Goal: Task Accomplishment & Management: Manage account settings

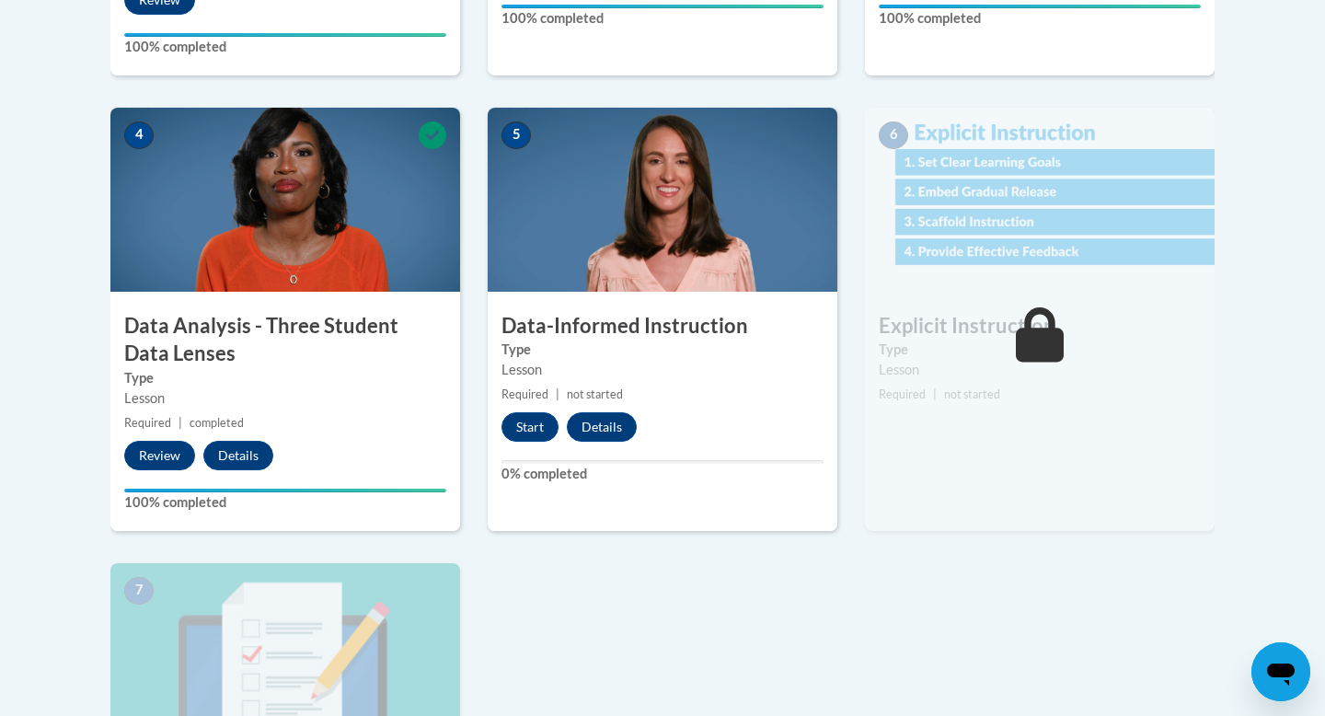
scroll to position [1025, 0]
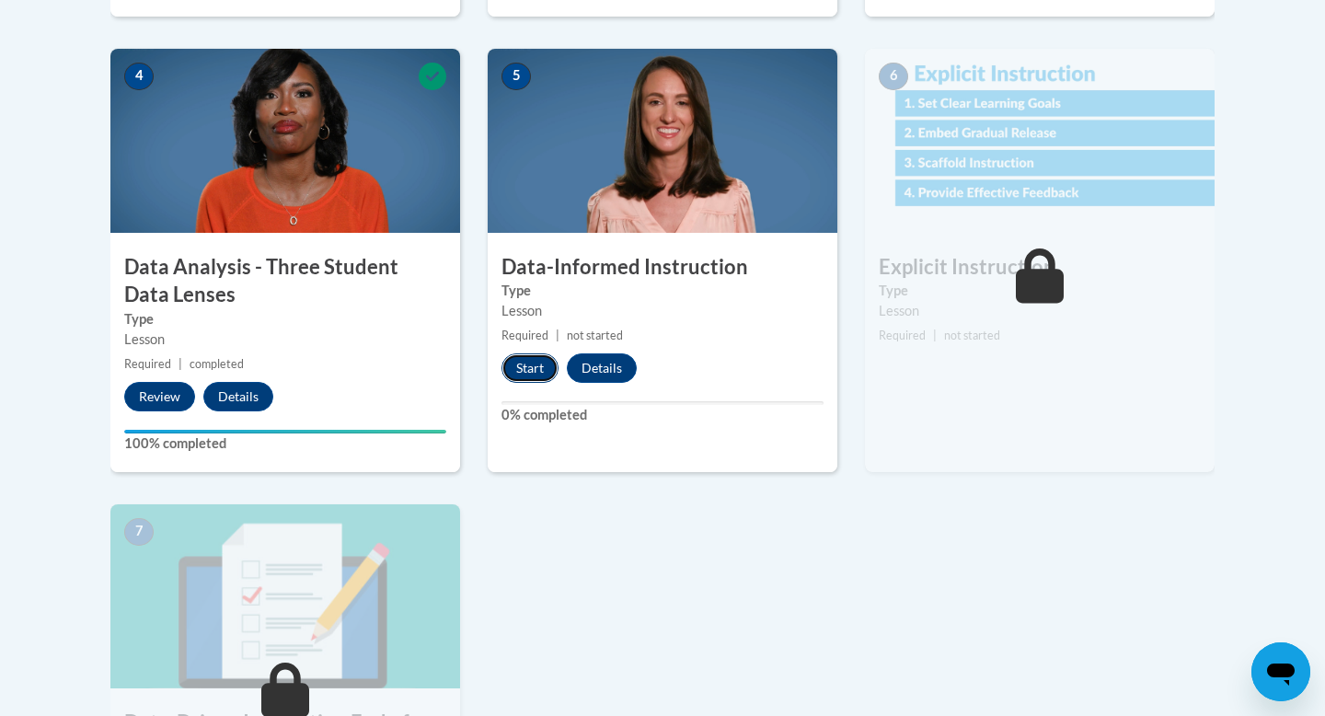
click at [528, 374] on button "Start" at bounding box center [530, 367] width 57 height 29
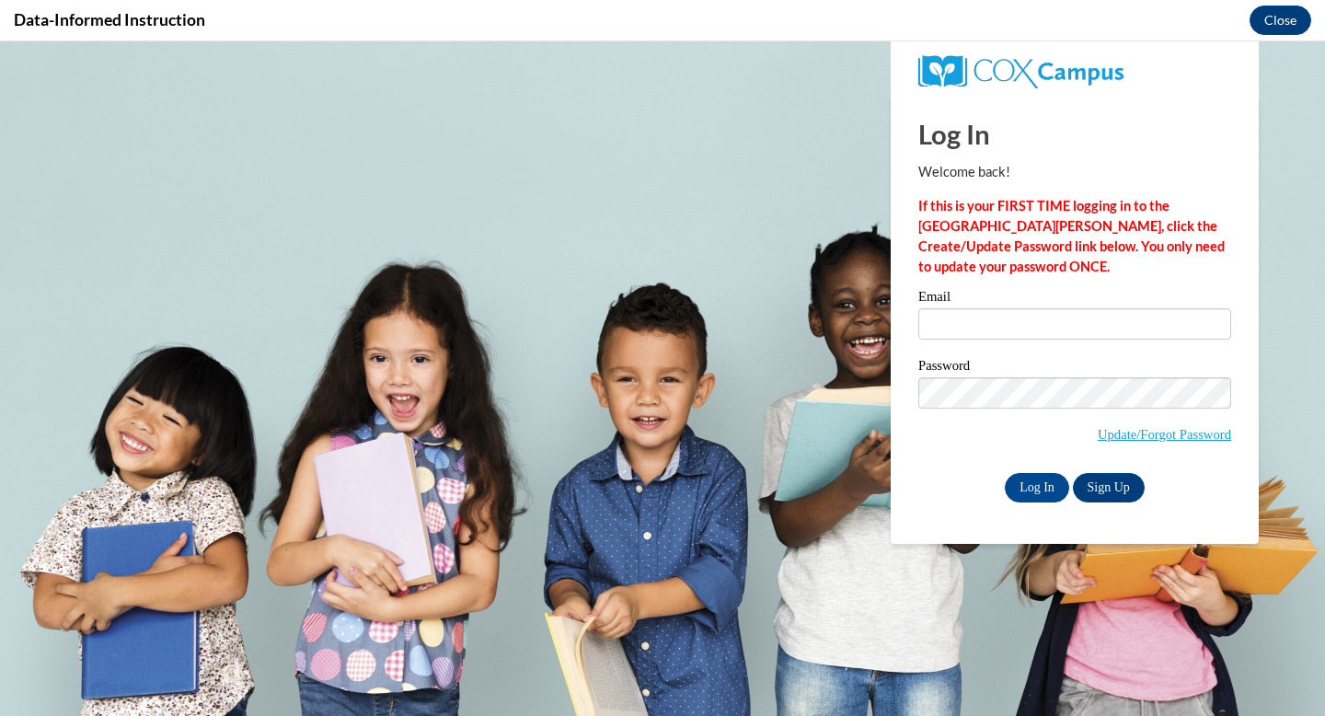
scroll to position [0, 0]
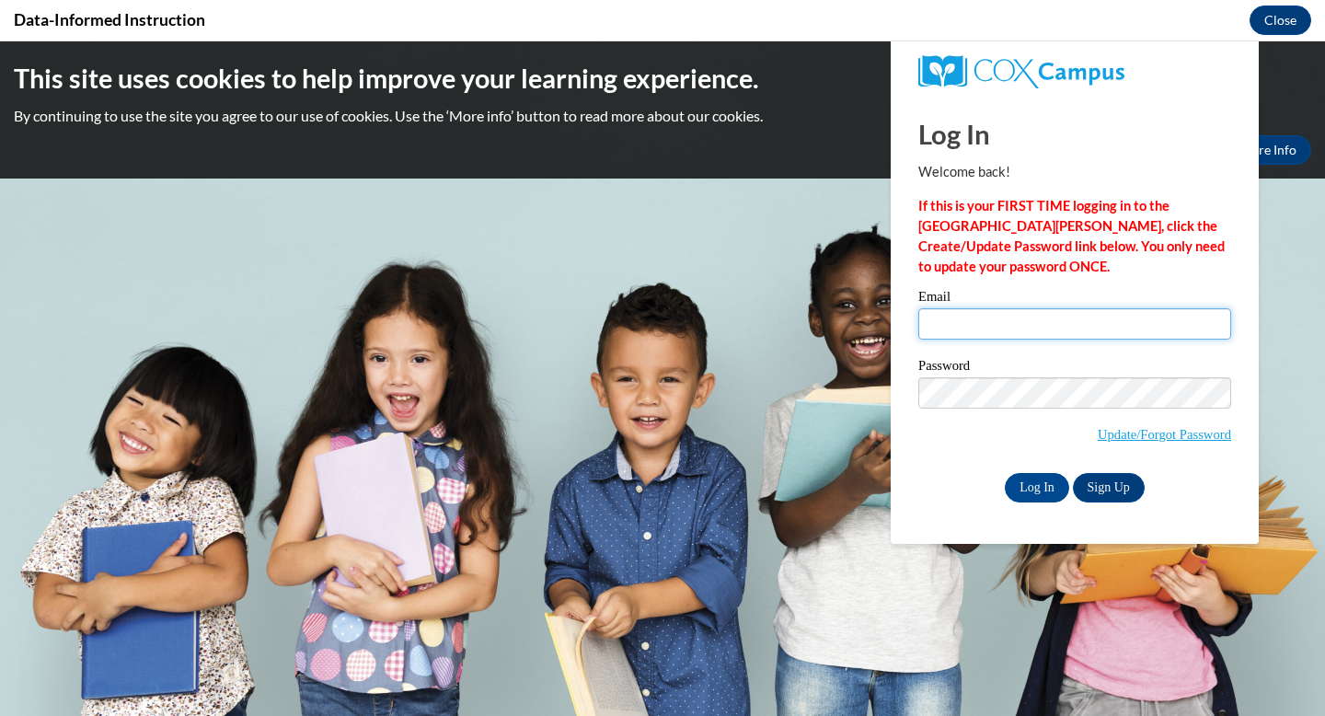
click at [1055, 333] on input "Email" at bounding box center [1074, 323] width 313 height 31
type input "[PERSON_NAME][EMAIL_ADDRESS][PERSON_NAME][DOMAIN_NAME]"
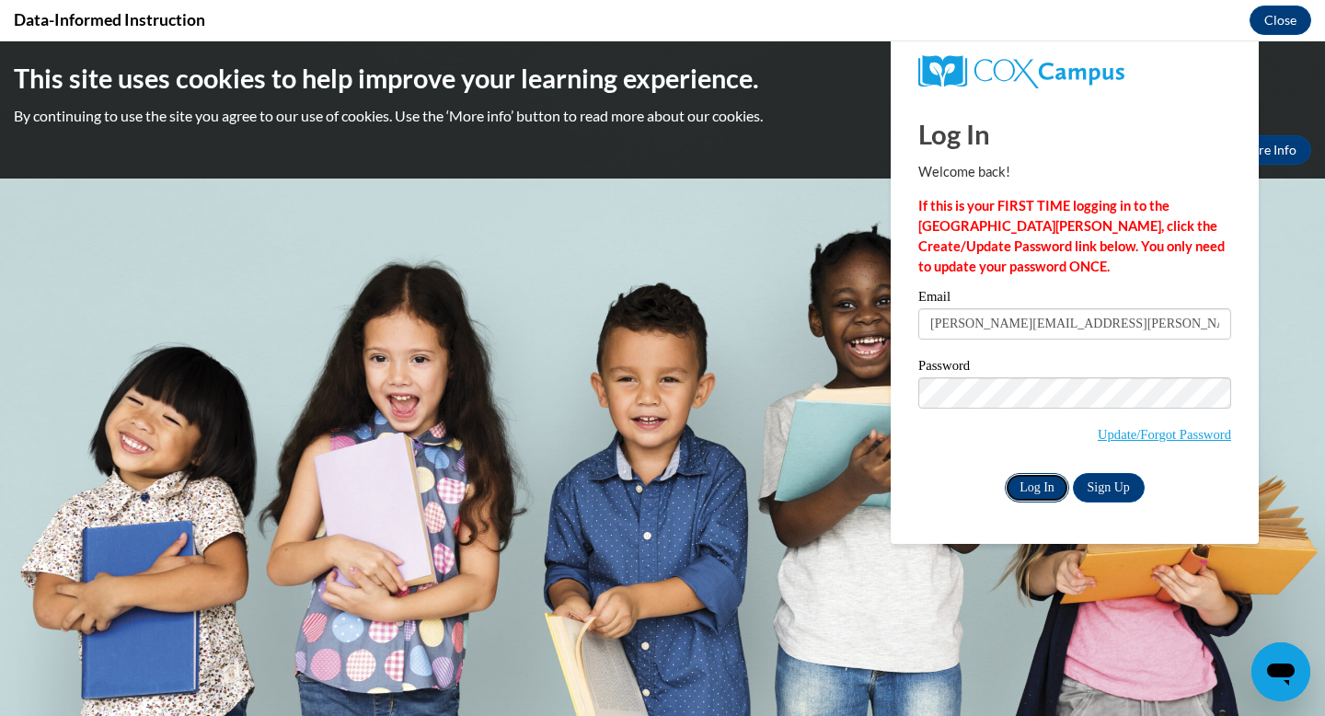
click at [1030, 489] on input "Log In" at bounding box center [1037, 487] width 64 height 29
